Goal: Task Accomplishment & Management: Manage account settings

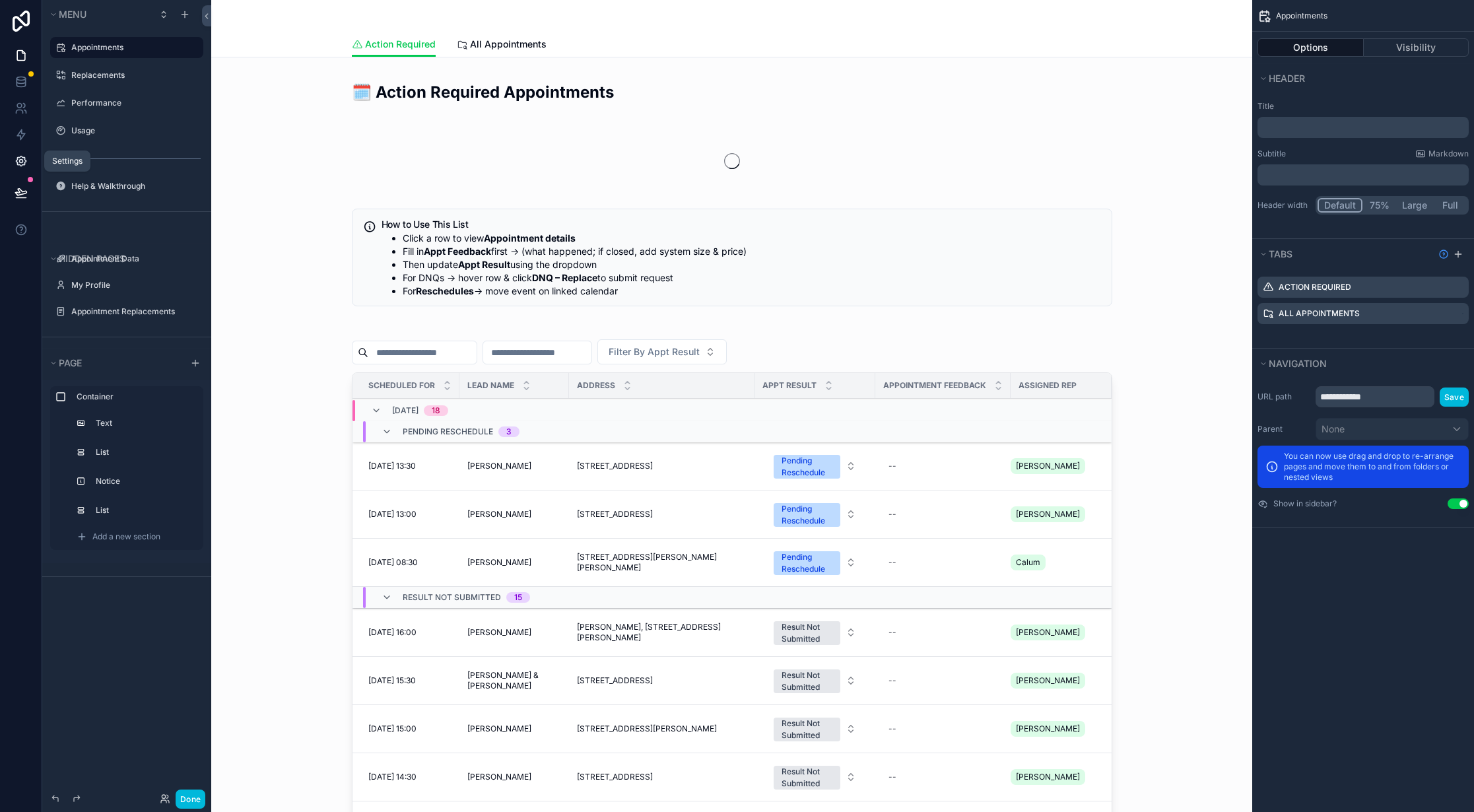
click at [18, 160] on icon at bounding box center [21, 160] width 14 height 14
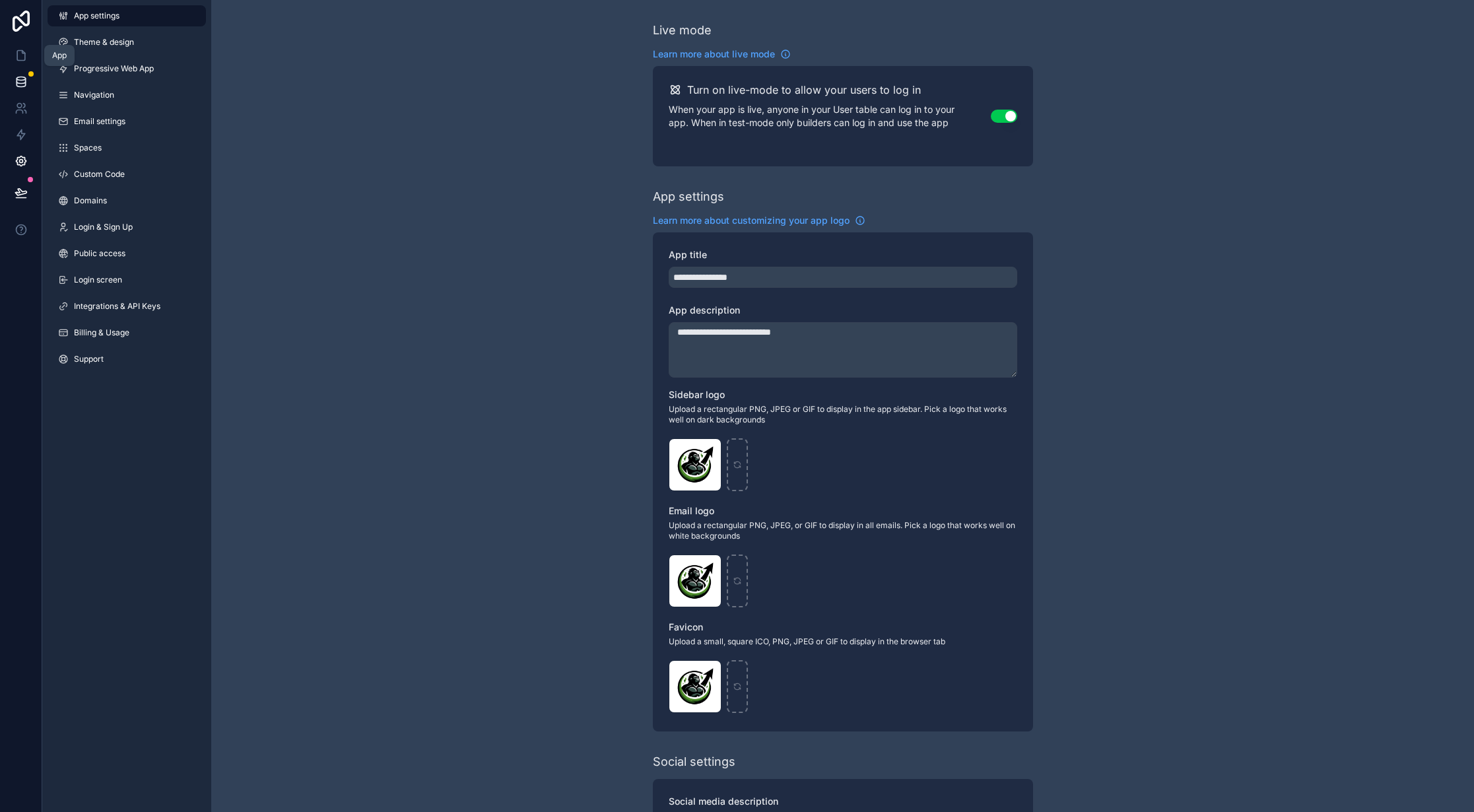
click at [16, 78] on icon at bounding box center [21, 79] width 9 height 4
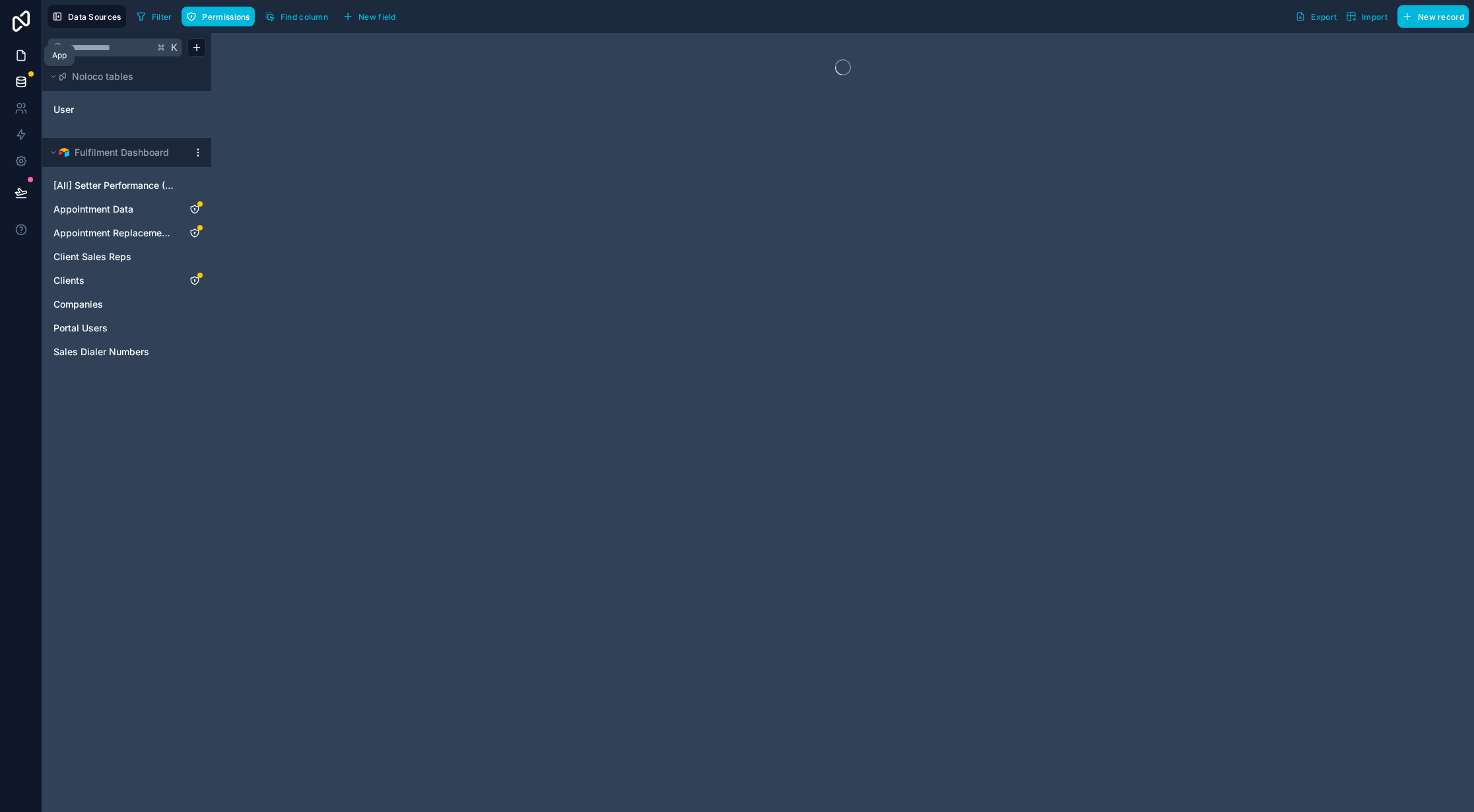
click at [19, 49] on icon at bounding box center [21, 55] width 14 height 14
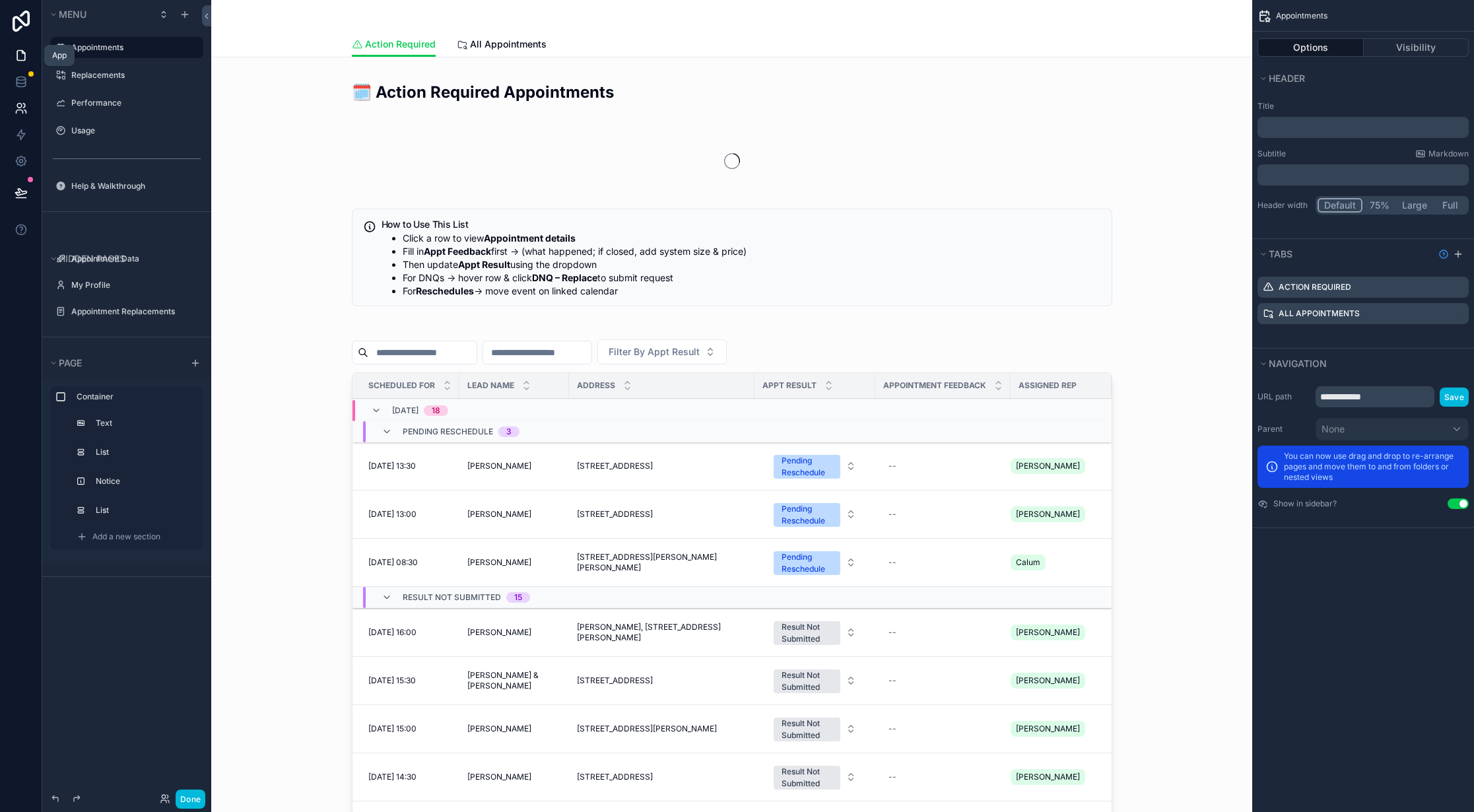
click at [20, 107] on icon at bounding box center [19, 105] width 5 height 5
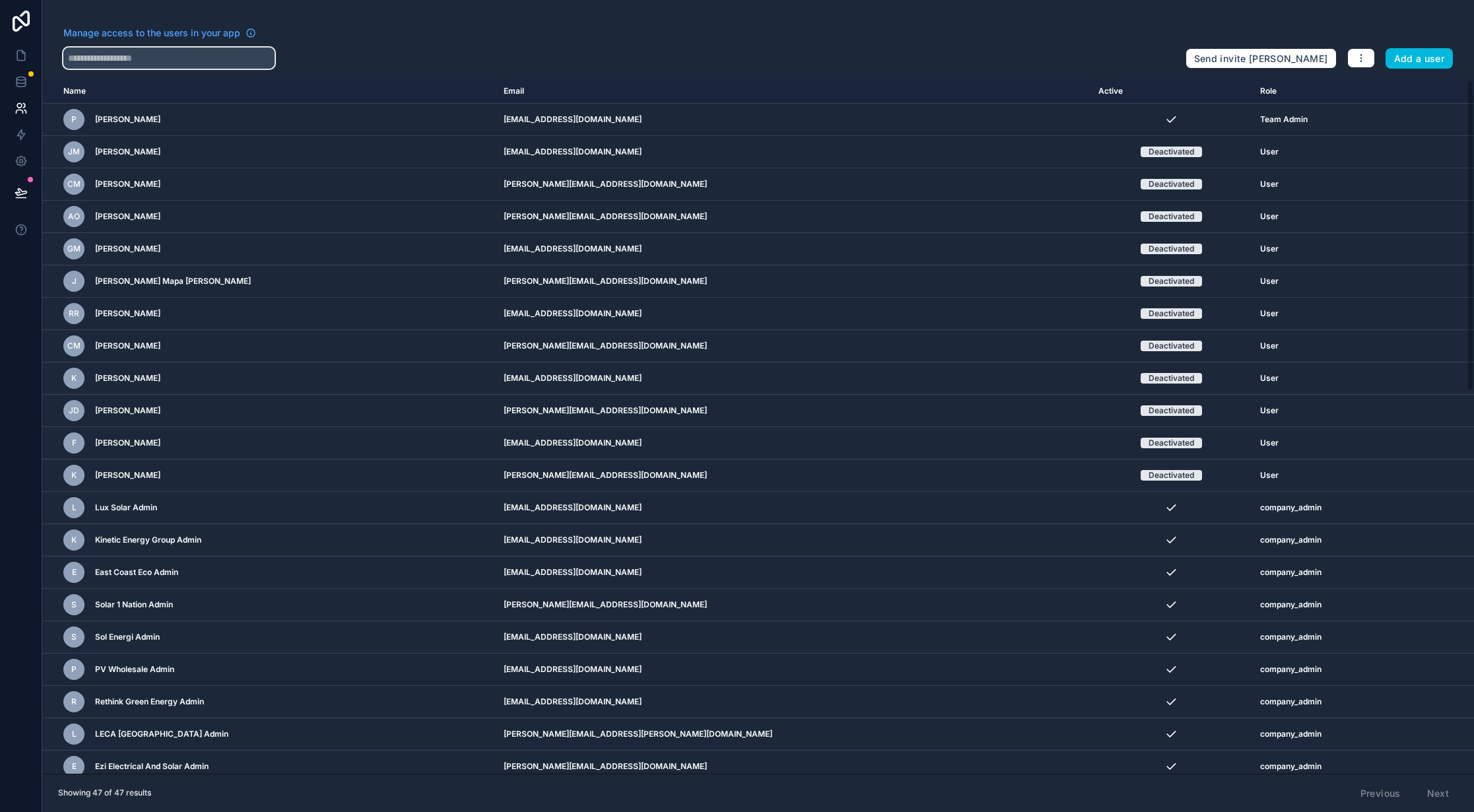
click at [255, 66] on input "text" at bounding box center [169, 58] width 211 height 21
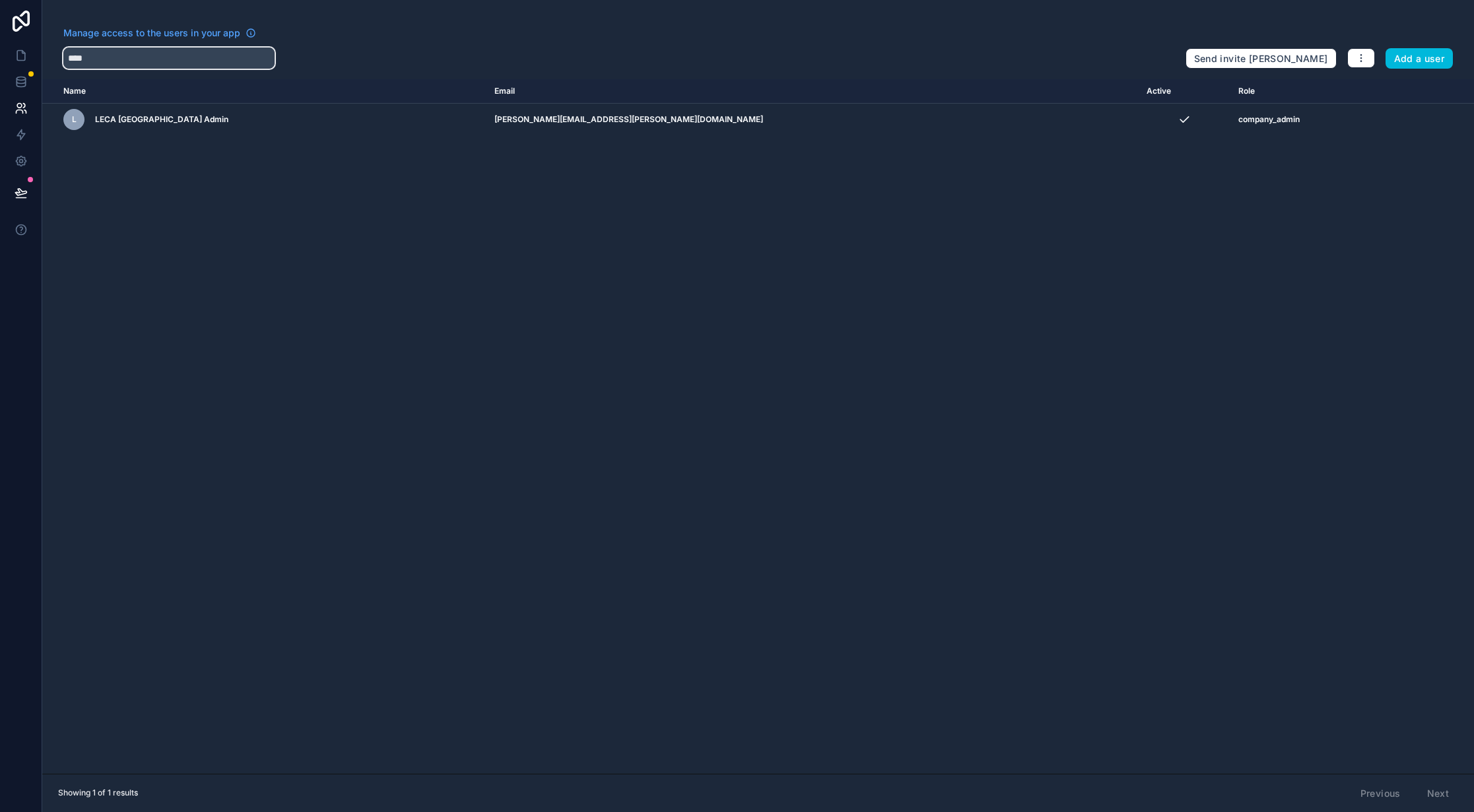
type input "****"
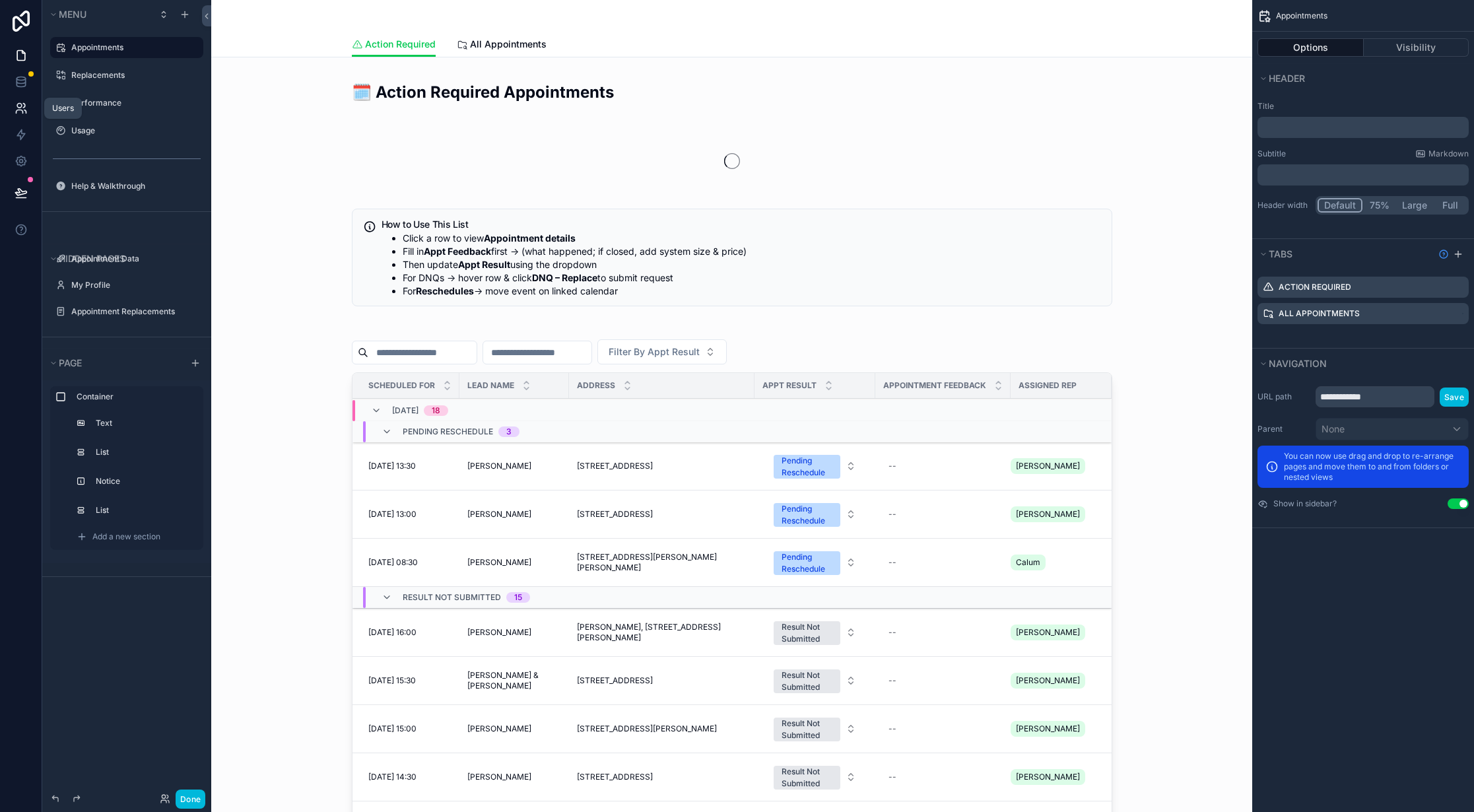
click at [20, 112] on icon at bounding box center [21, 108] width 14 height 14
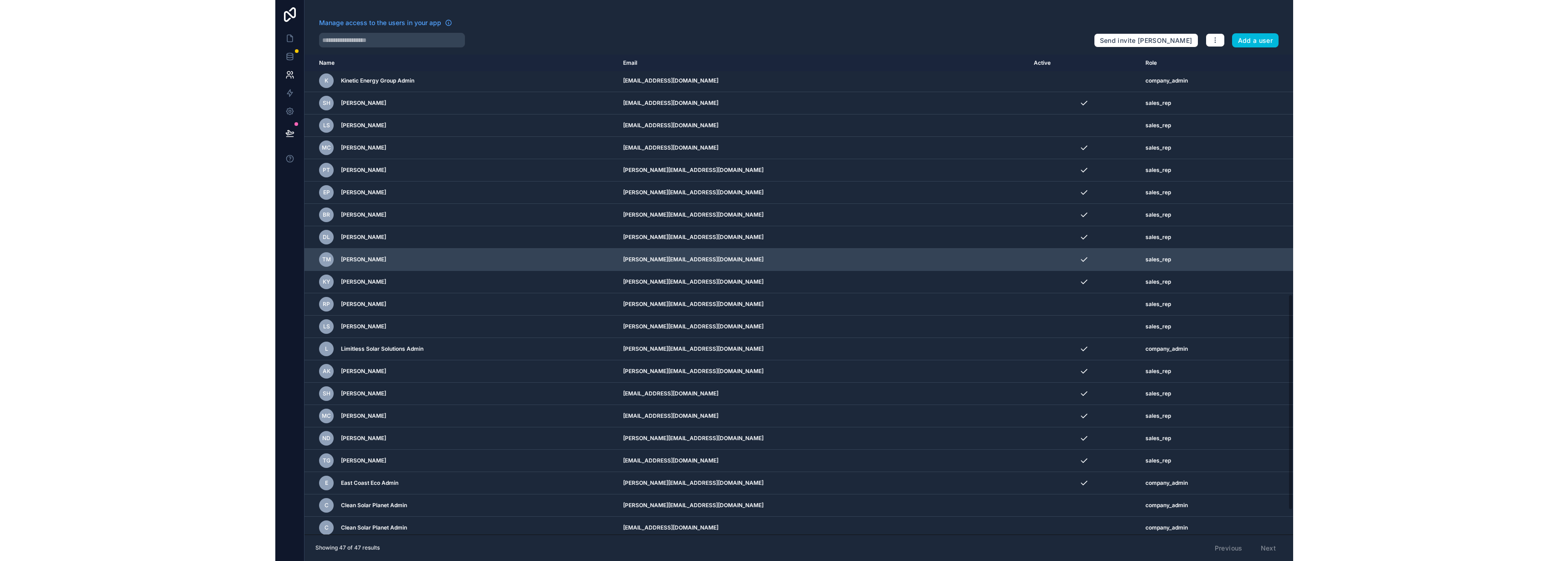
scroll to position [587, 0]
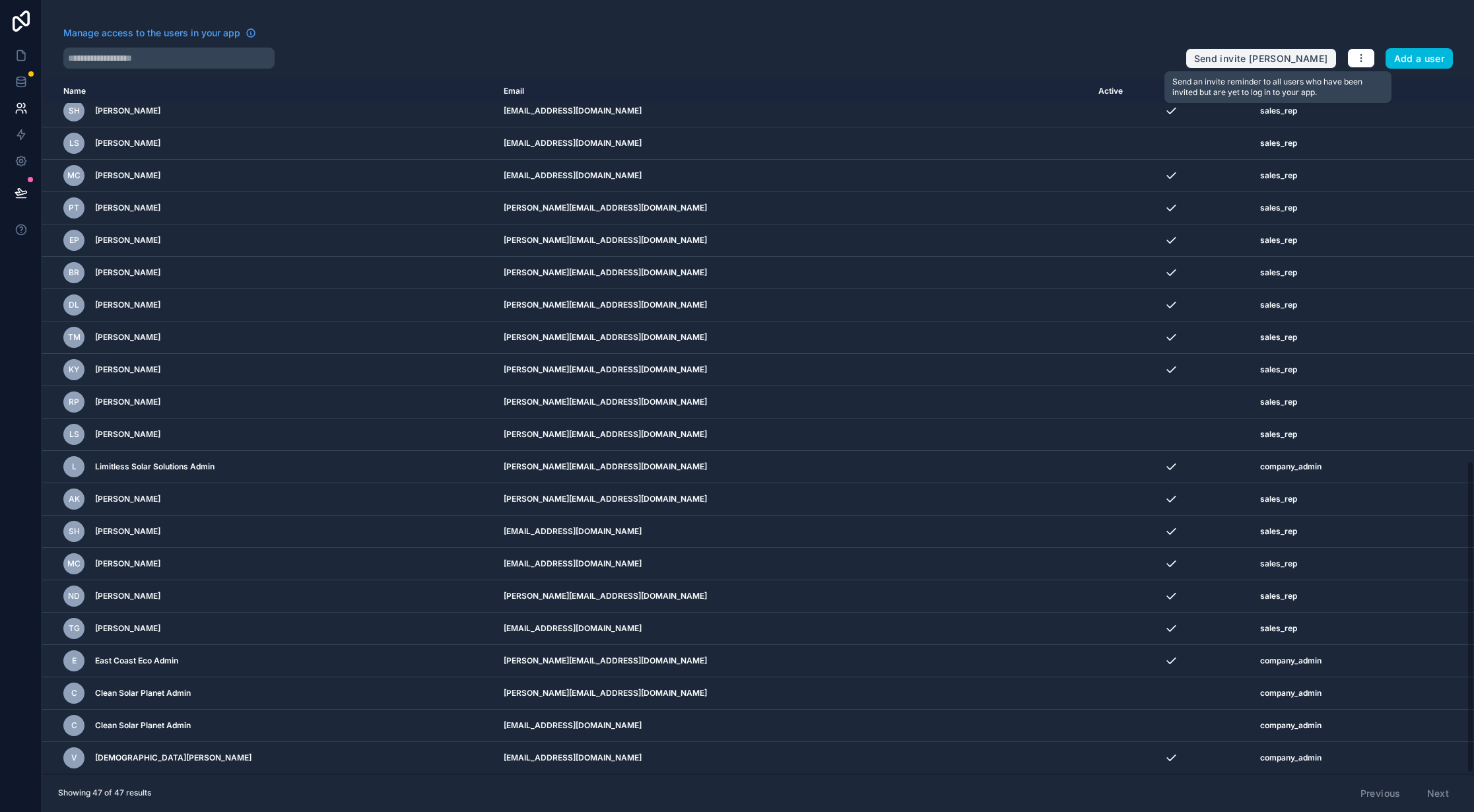
click at [1272, 60] on button "Send invite [PERSON_NAME]" at bounding box center [1261, 58] width 151 height 21
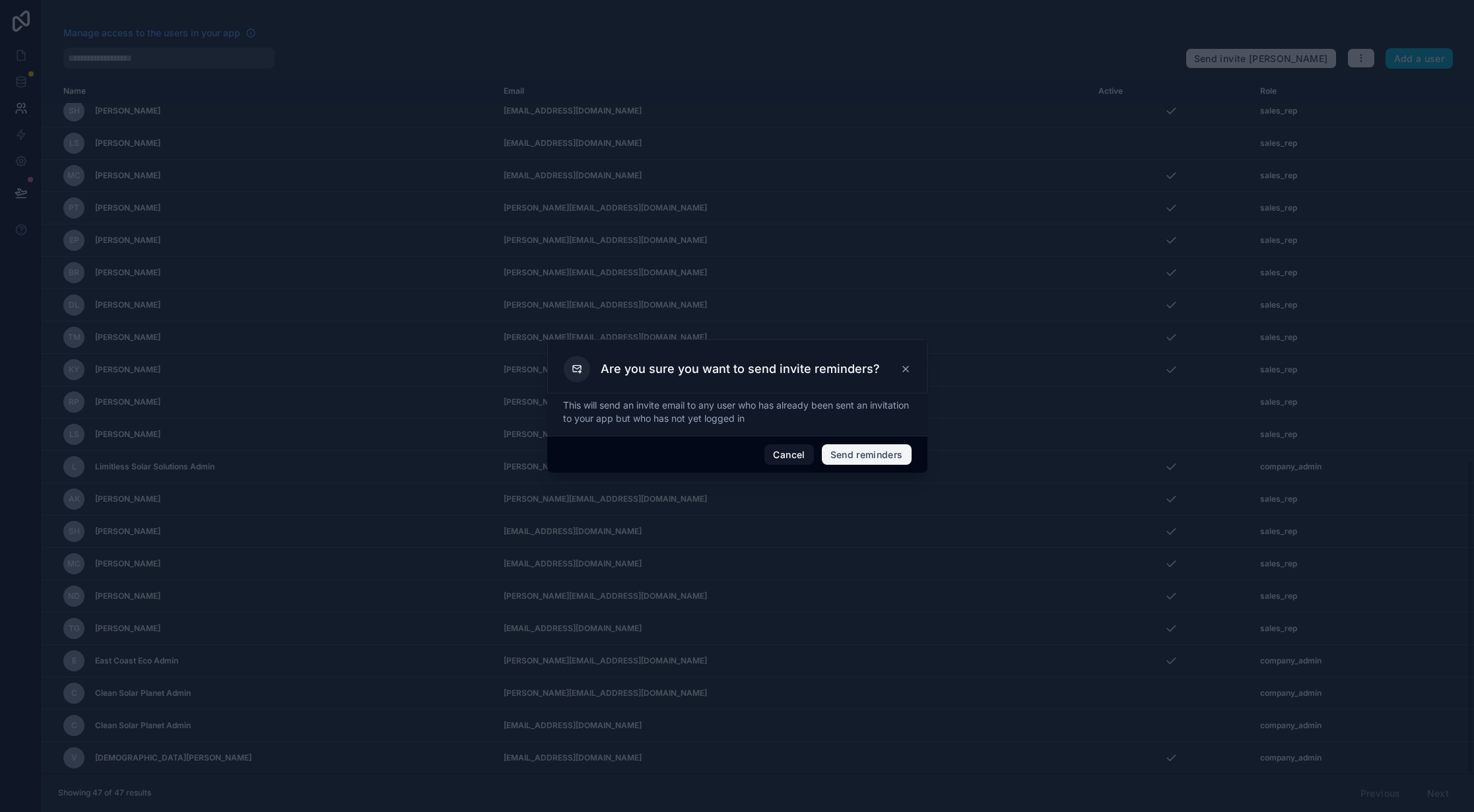
click at [882, 450] on button "Send reminders" at bounding box center [867, 454] width 90 height 21
